Goal: Information Seeking & Learning: Learn about a topic

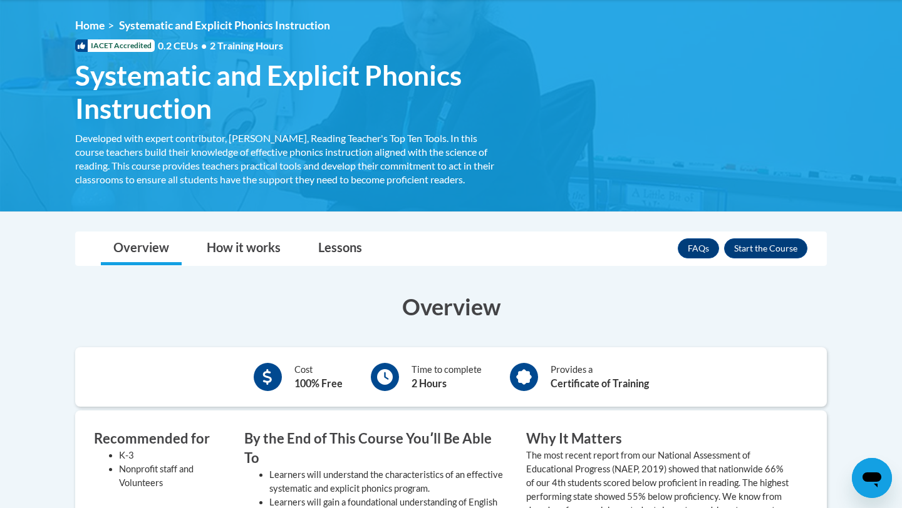
scroll to position [170, 0]
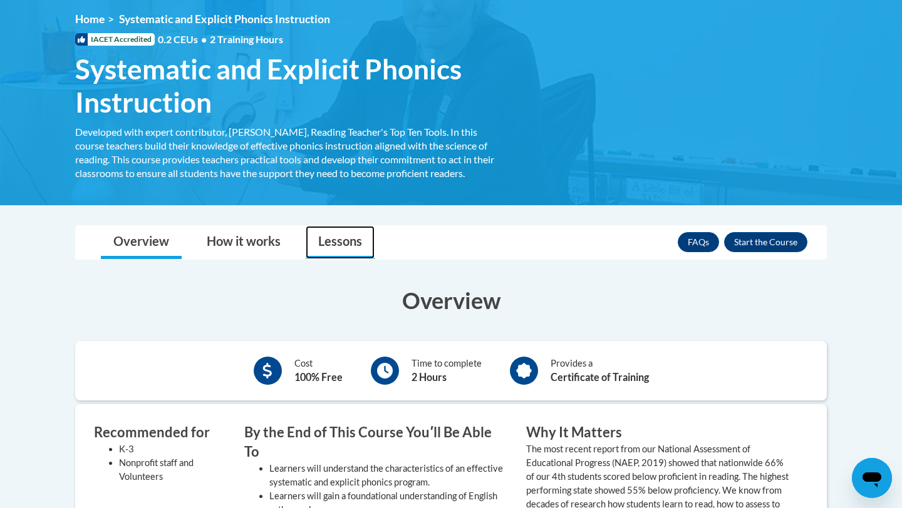
click at [350, 247] on link "Lessons" at bounding box center [340, 242] width 69 height 33
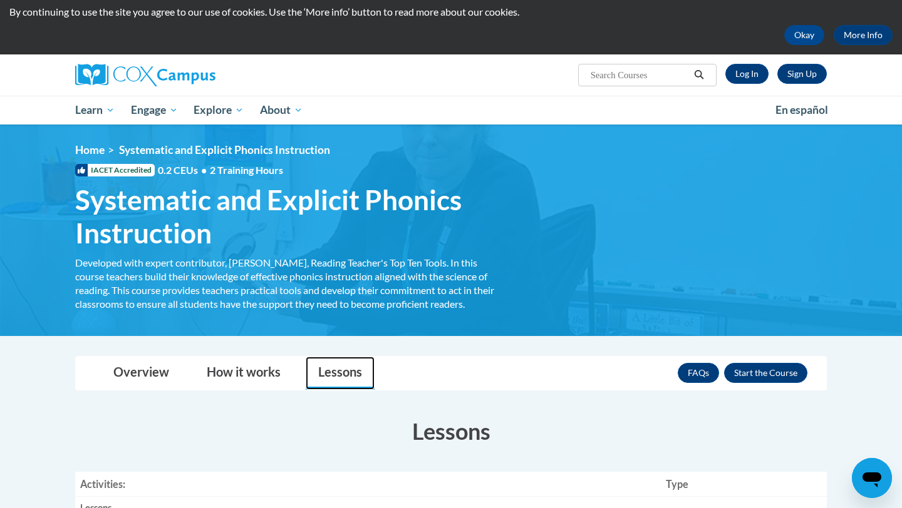
scroll to position [34, 0]
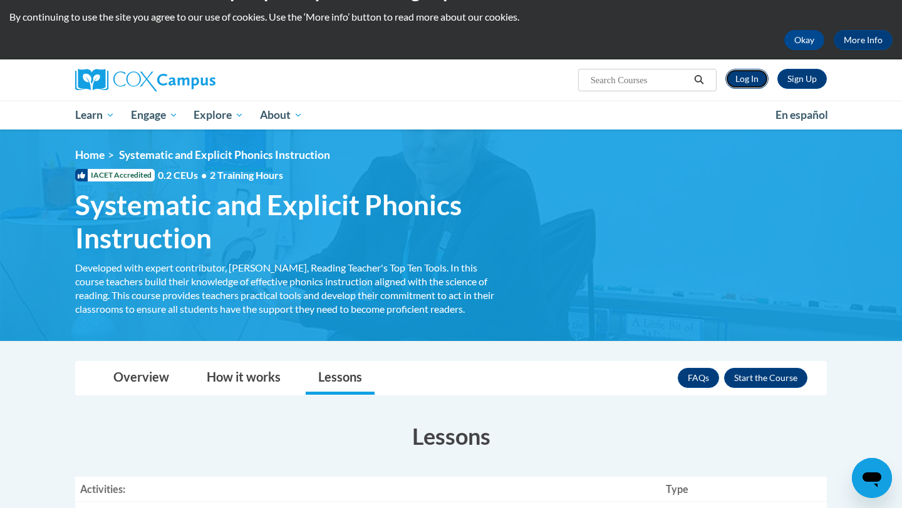
click at [751, 78] on link "Log In" at bounding box center [746, 79] width 43 height 20
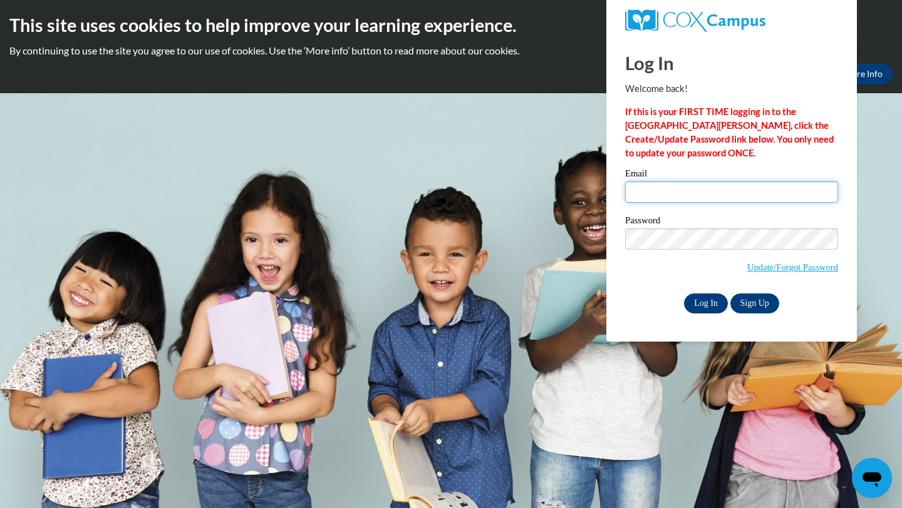
type input "aawhit7056@ung.edu"
click at [703, 305] on input "Log In" at bounding box center [706, 304] width 44 height 20
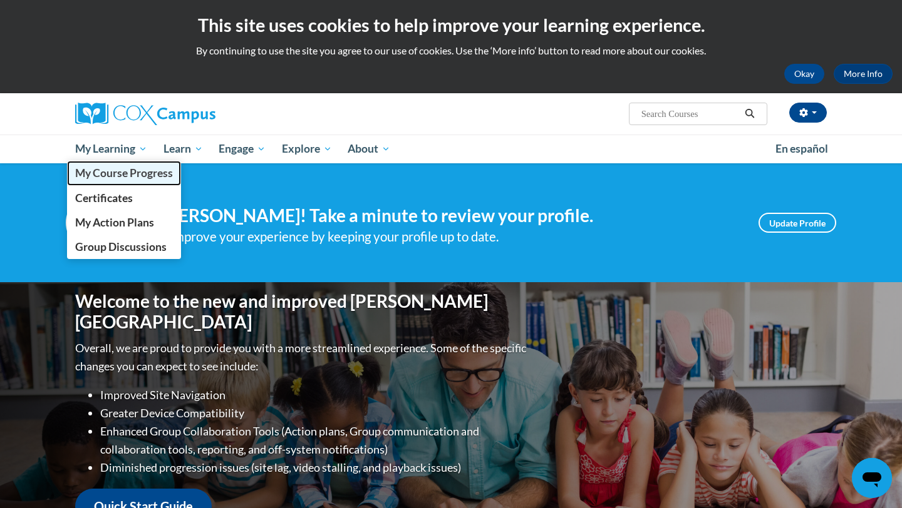
click at [135, 175] on span "My Course Progress" at bounding box center [124, 173] width 98 height 13
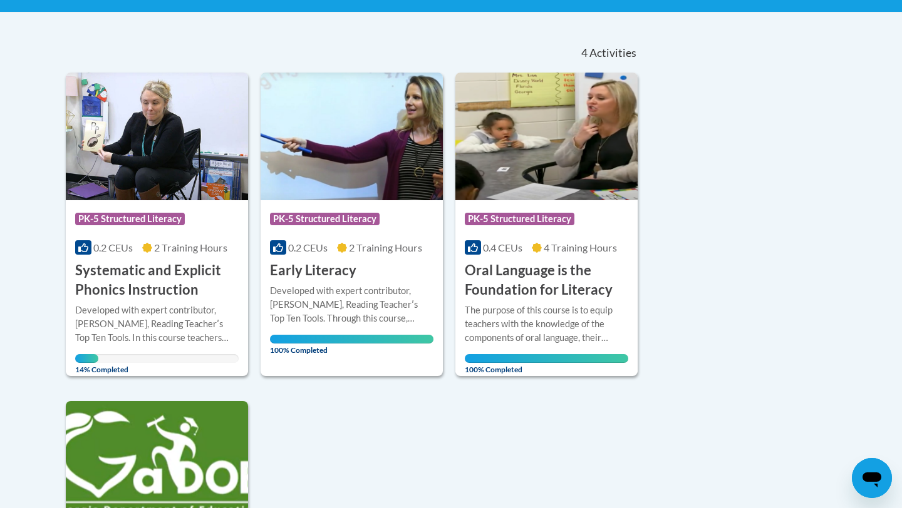
scroll to position [255, 0]
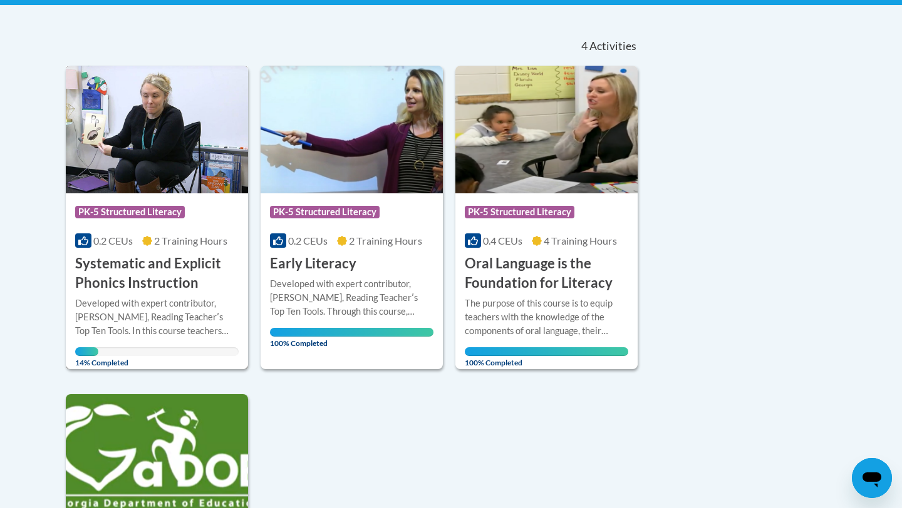
click at [159, 270] on h3 "Systematic and Explicit Phonics Instruction" at bounding box center [156, 273] width 163 height 39
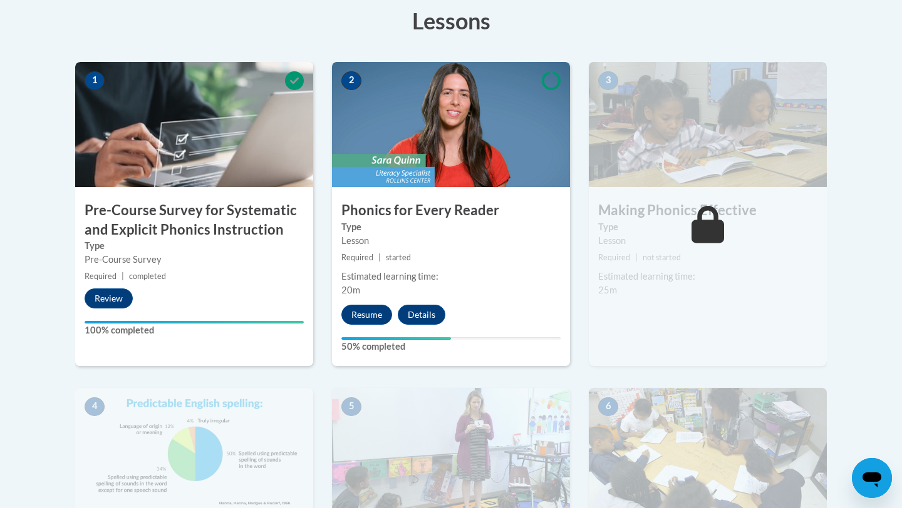
scroll to position [365, 0]
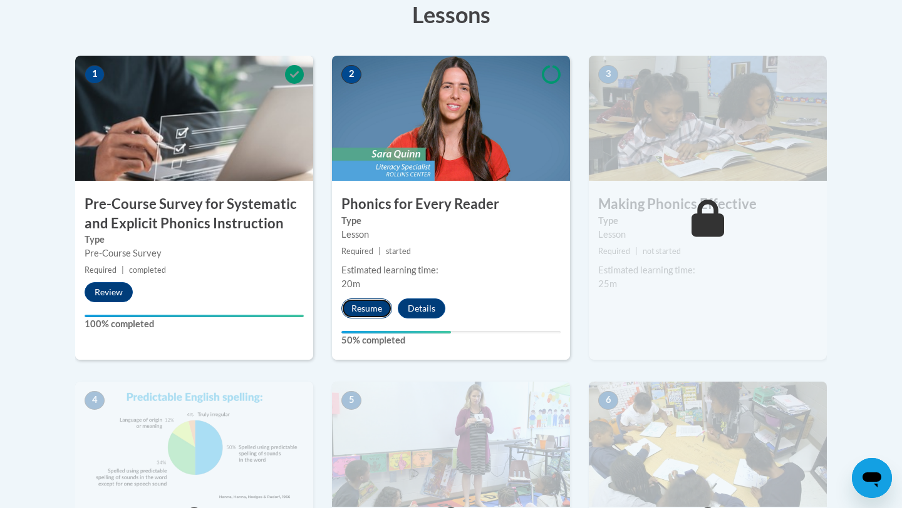
click at [371, 306] on button "Resume" at bounding box center [366, 309] width 51 height 20
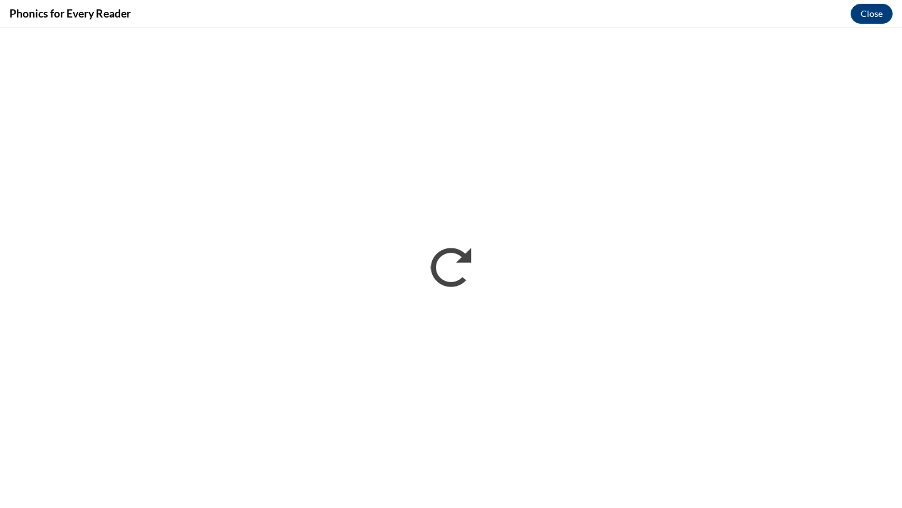
scroll to position [0, 0]
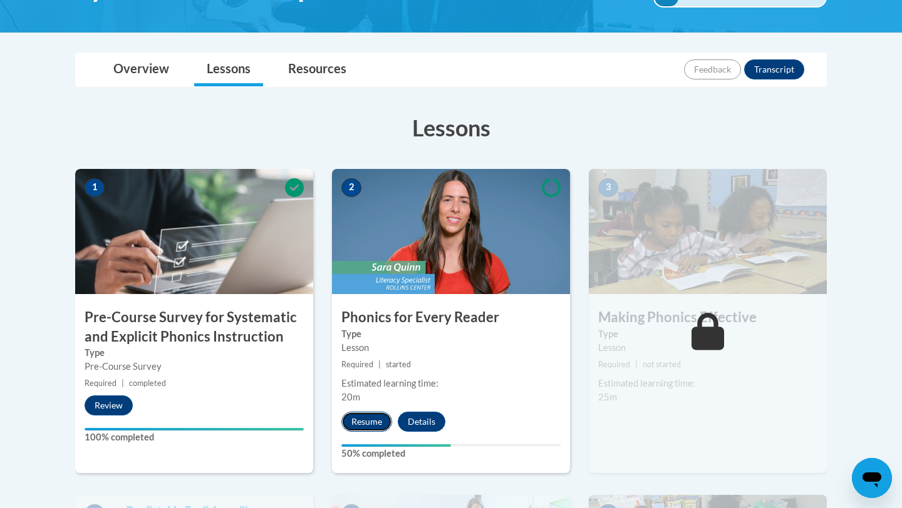
click at [368, 412] on button "Resume" at bounding box center [366, 422] width 51 height 20
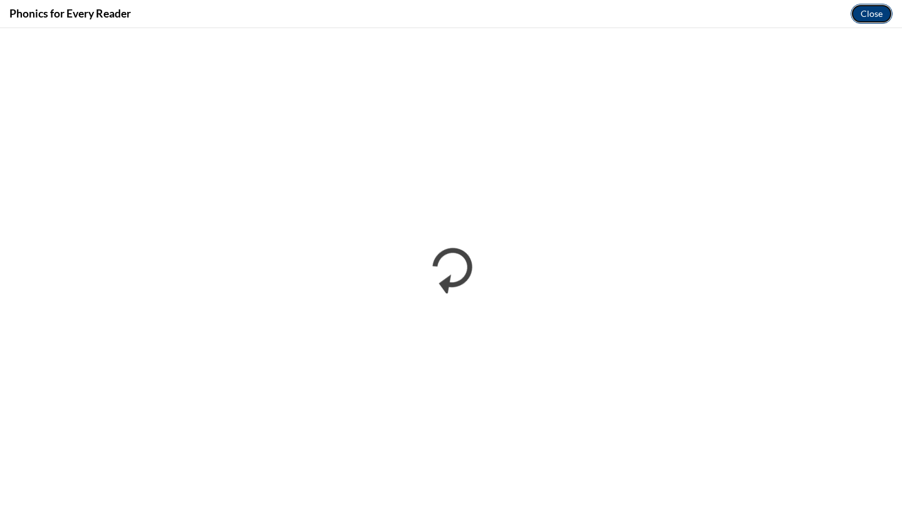
click at [878, 13] on button "Close" at bounding box center [871, 14] width 42 height 20
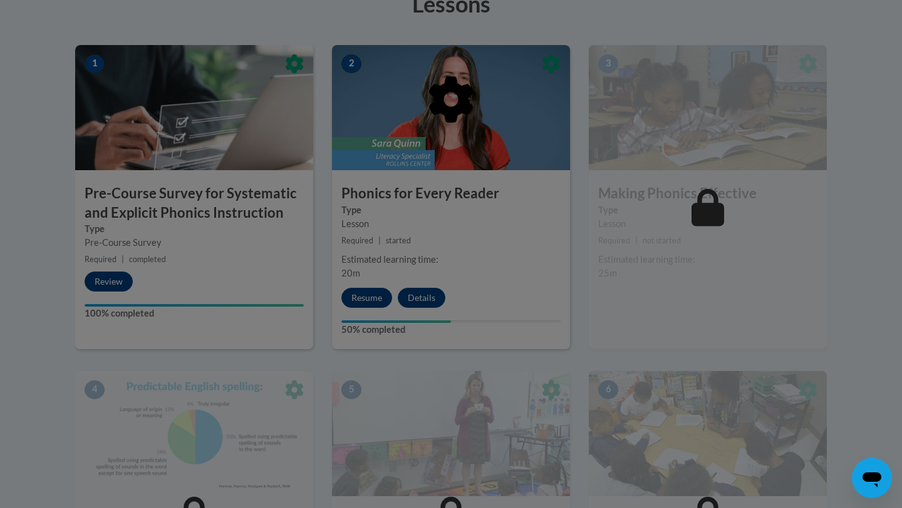
scroll to position [374, 0]
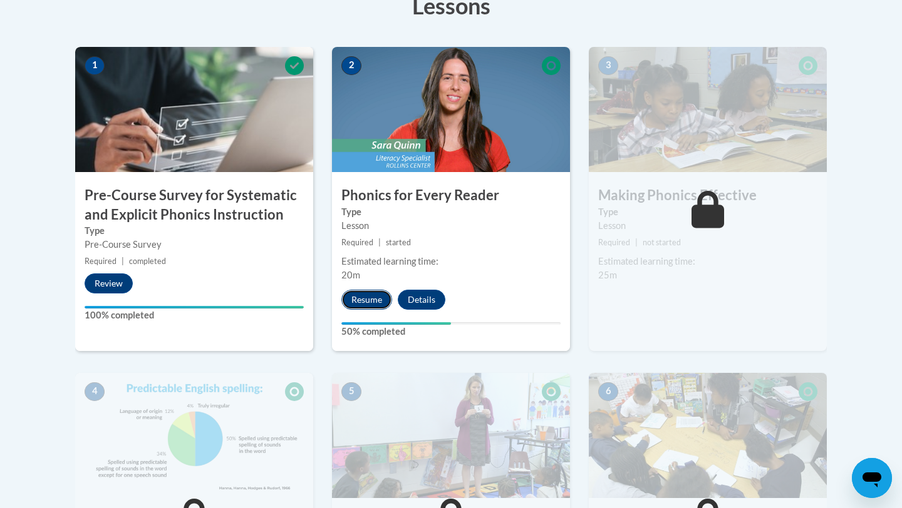
click at [378, 298] on button "Resume" at bounding box center [366, 300] width 51 height 20
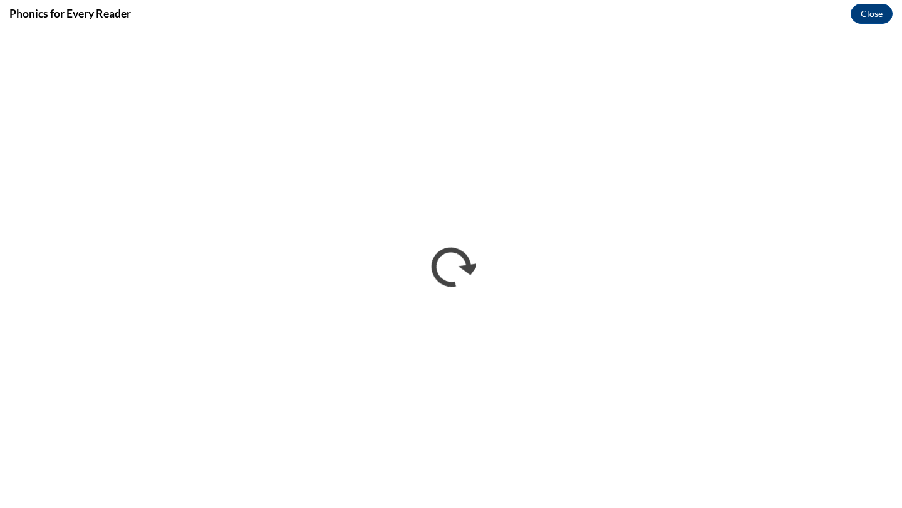
scroll to position [0, 0]
